Goal: Use online tool/utility: Utilize a website feature to perform a specific function

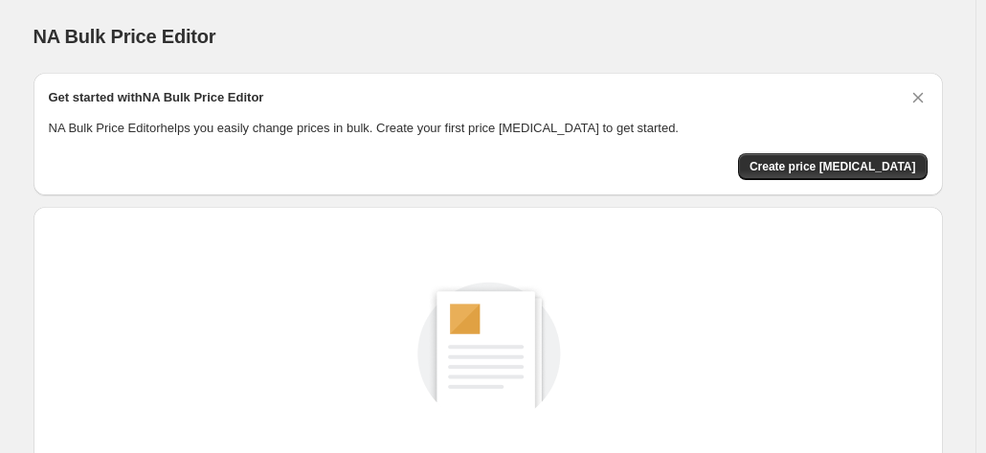
scroll to position [263, 0]
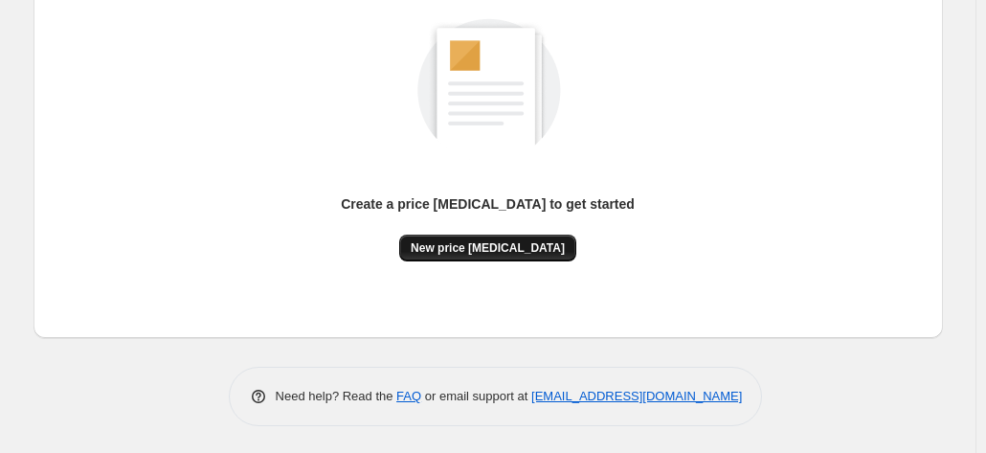
click at [513, 257] on button "New price [MEDICAL_DATA]" at bounding box center [487, 248] width 177 height 27
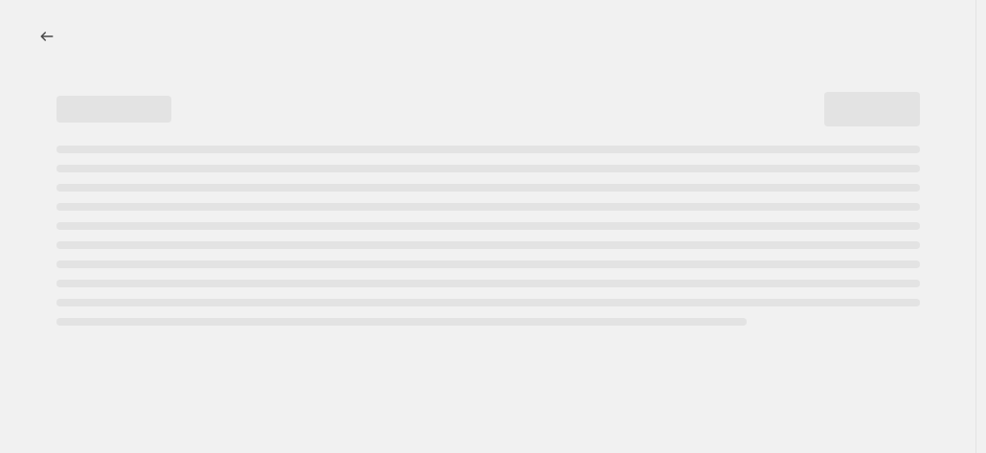
select select "percentage"
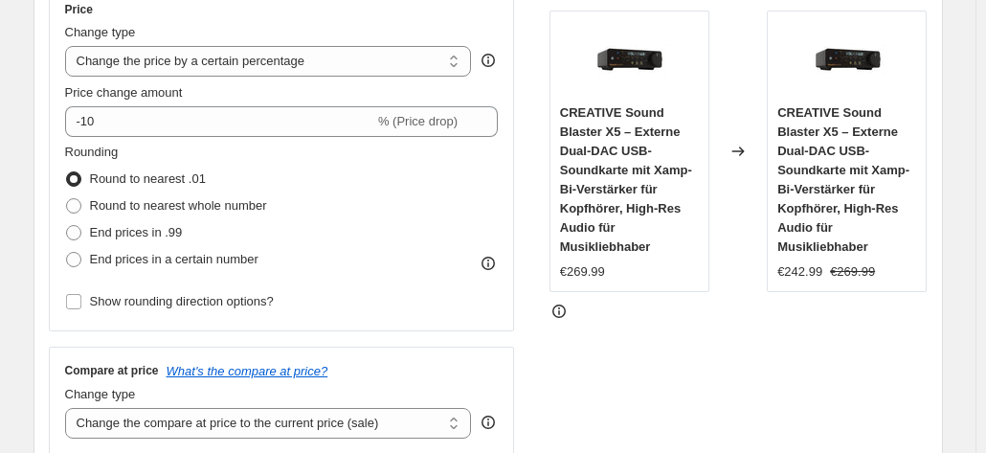
scroll to position [354, 0]
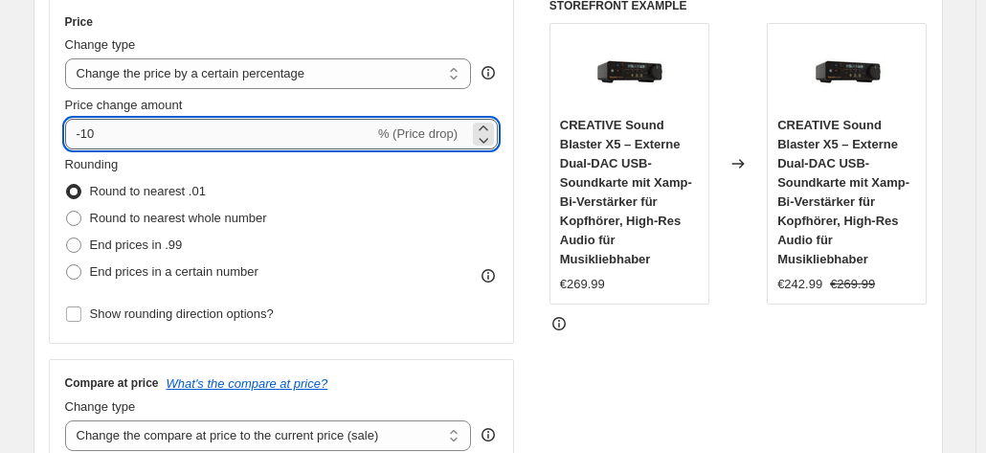
click at [332, 136] on input "-10" at bounding box center [219, 134] width 309 height 31
type input "-1"
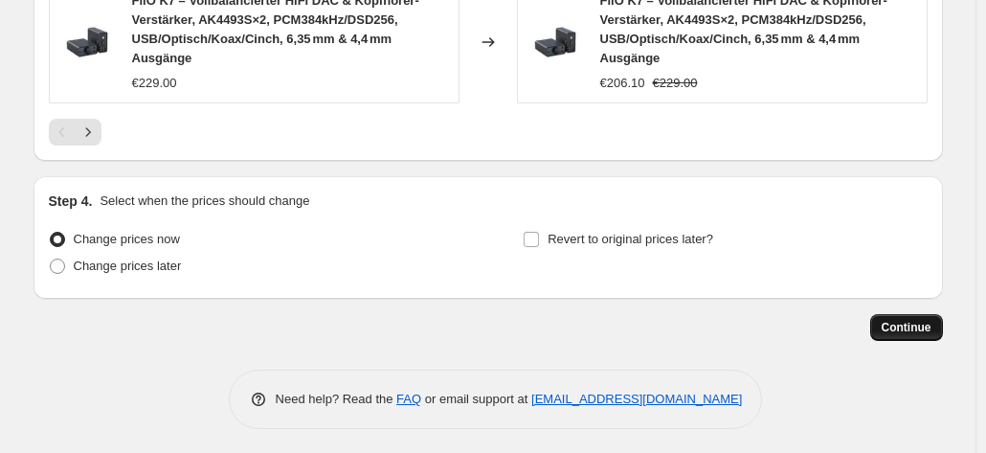
type input "-35"
click at [899, 325] on span "Continue" at bounding box center [907, 327] width 50 height 15
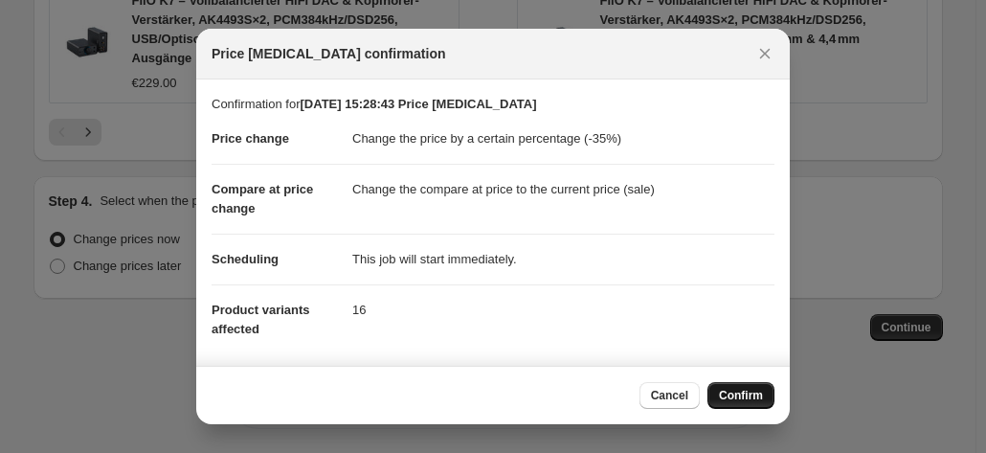
click at [747, 390] on span "Confirm" at bounding box center [741, 395] width 44 height 15
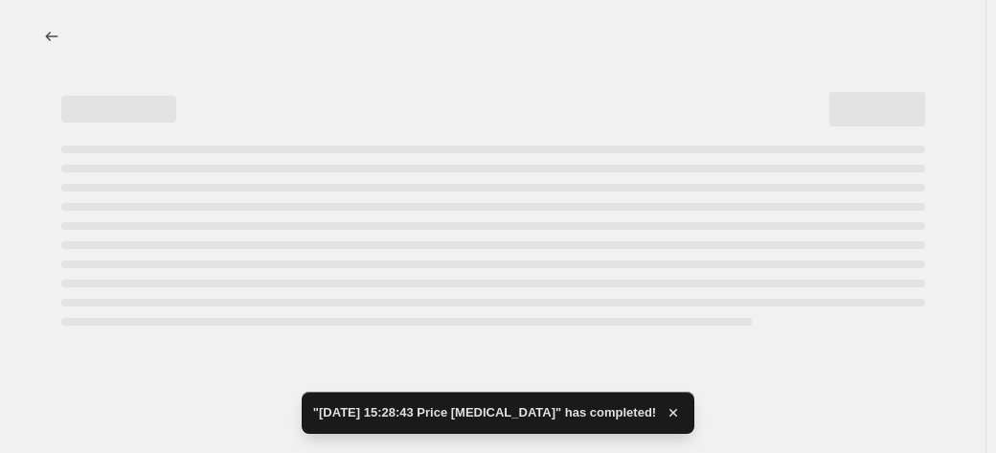
select select "percentage"
